Goal: Task Accomplishment & Management: Manage account settings

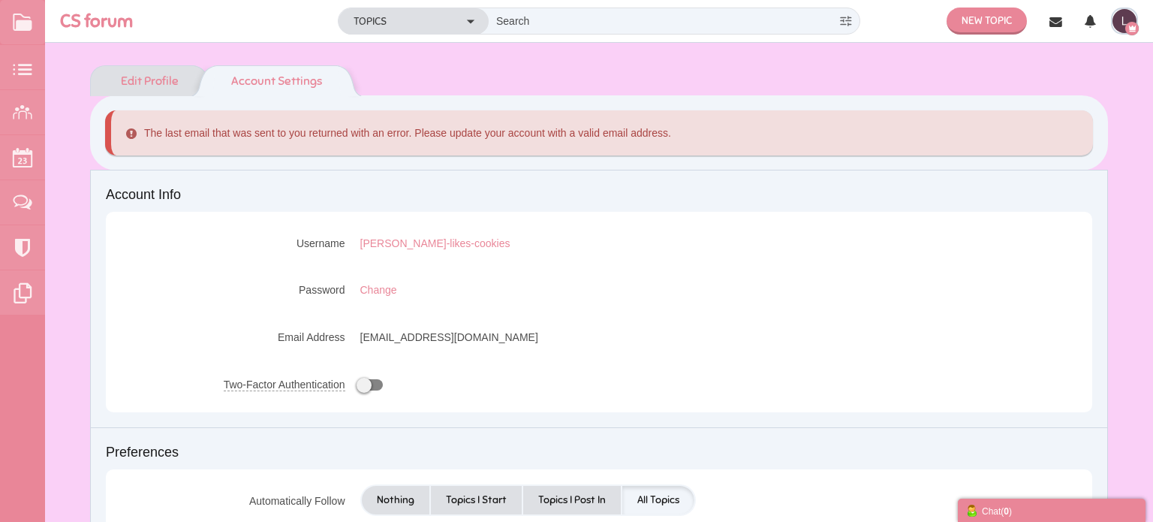
click at [176, 75] on link "Edit Profile" at bounding box center [142, 80] width 104 height 31
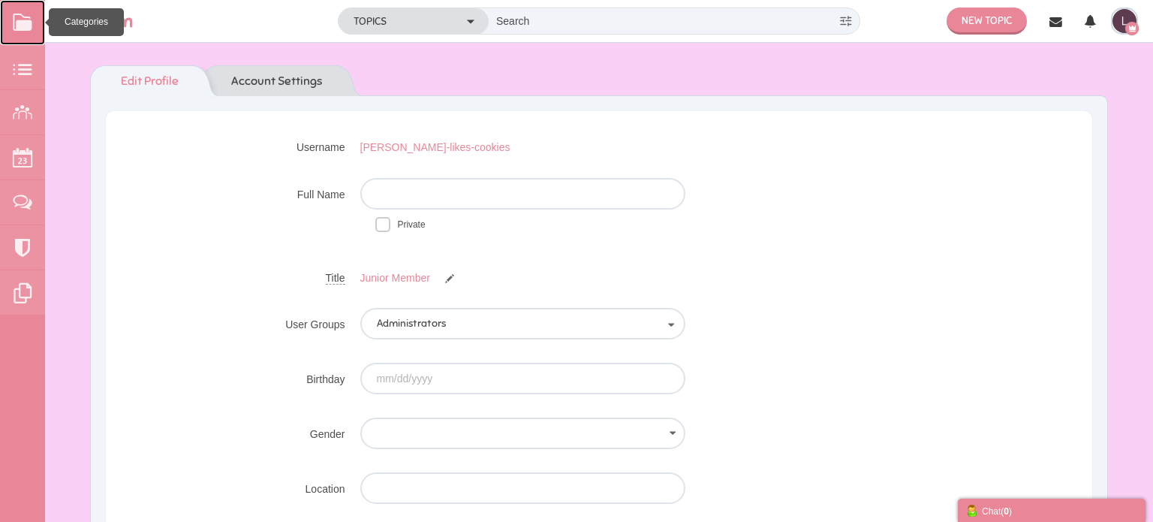
click at [18, 21] on link at bounding box center [22, 22] width 45 height 45
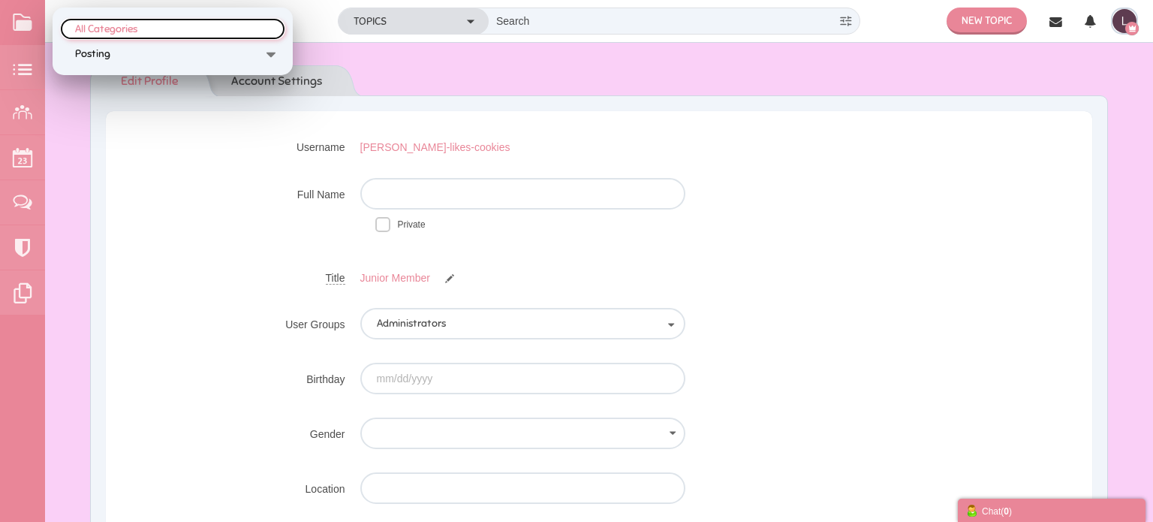
click at [85, 24] on span "All Categories" at bounding box center [169, 29] width 188 height 13
